Goal: Information Seeking & Learning: Learn about a topic

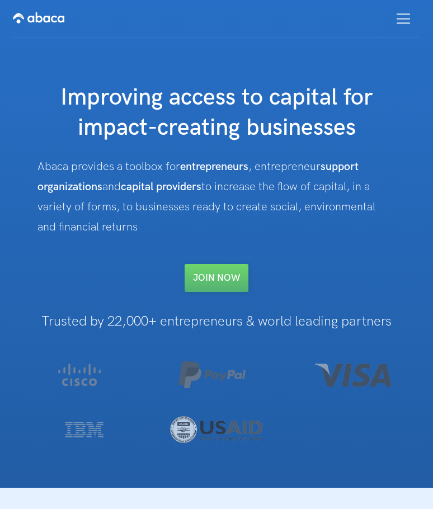
click at [405, 25] on div "menu" at bounding box center [404, 18] width 34 height 32
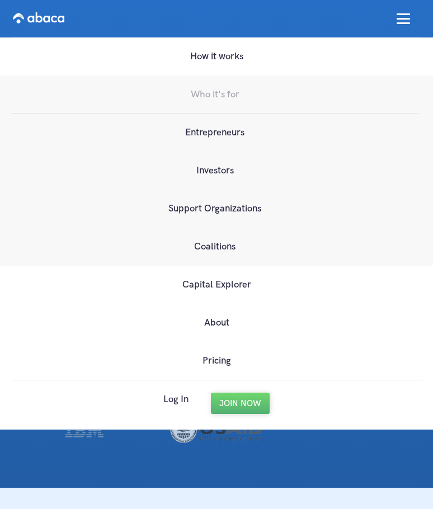
click at [218, 94] on link "Who it's for" at bounding box center [215, 95] width 408 height 38
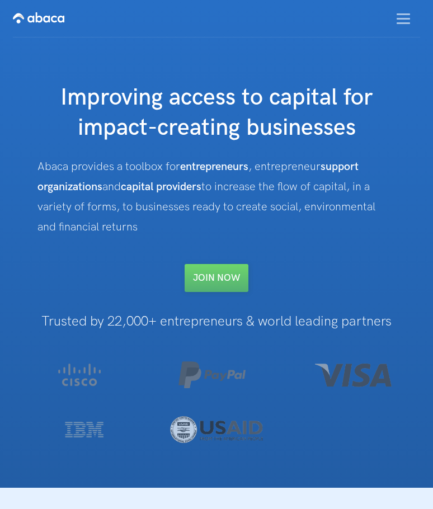
click at [392, 21] on div "menu" at bounding box center [404, 18] width 34 height 32
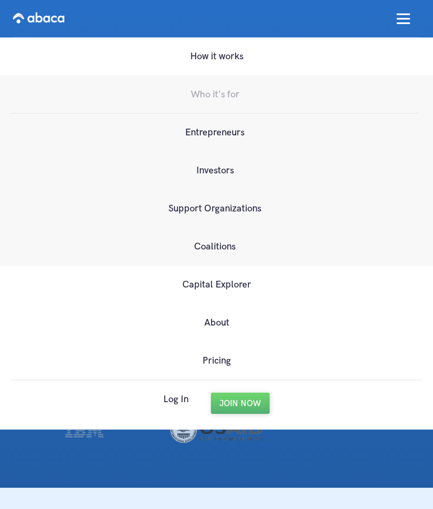
click at [235, 132] on link "Entrepreneurs" at bounding box center [215, 133] width 408 height 38
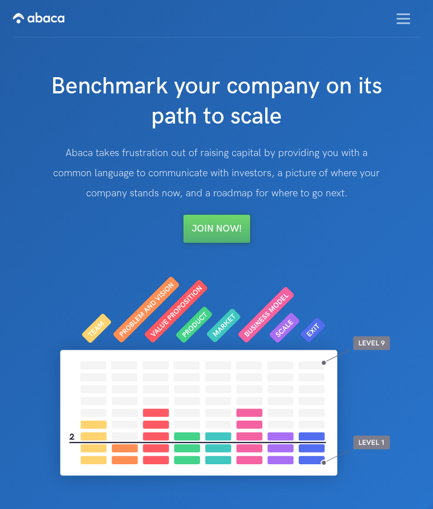
click at [406, 20] on img "menu" at bounding box center [403, 18] width 13 height 11
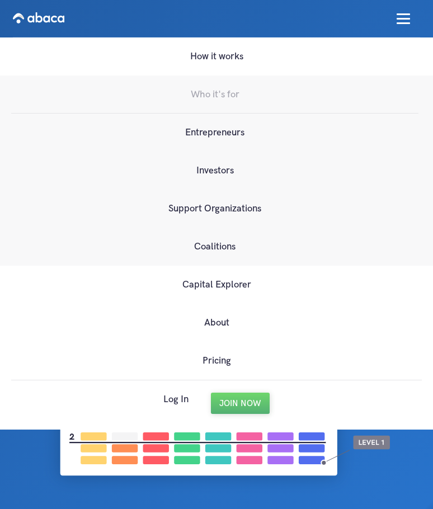
click at [255, 102] on link "Who it's for" at bounding box center [215, 95] width 408 height 38
